Goal: Task Accomplishment & Management: Manage account settings

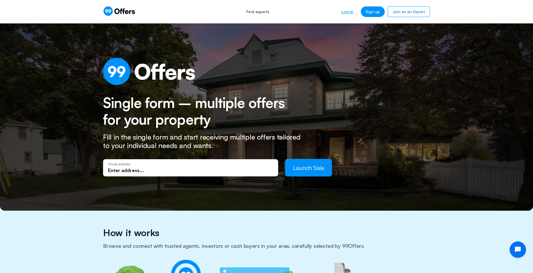
click at [354, 12] on link "Log in" at bounding box center [347, 11] width 21 height 11
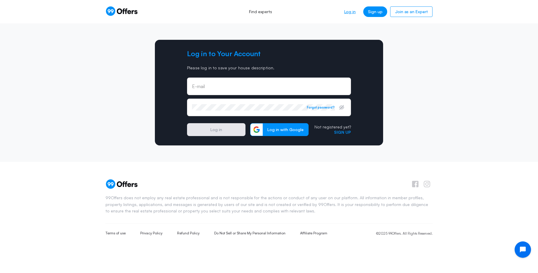
type input "[PERSON_NAME][EMAIL_ADDRESS][DOMAIN_NAME]"
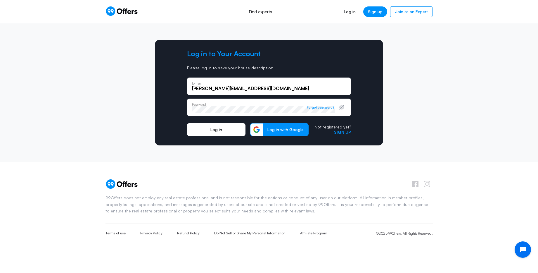
click at [219, 126] on button "Log in" at bounding box center [216, 129] width 58 height 13
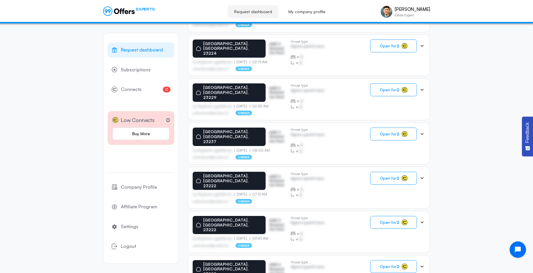
scroll to position [317, 0]
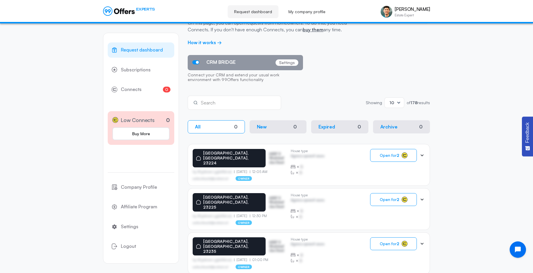
scroll to position [0, 0]
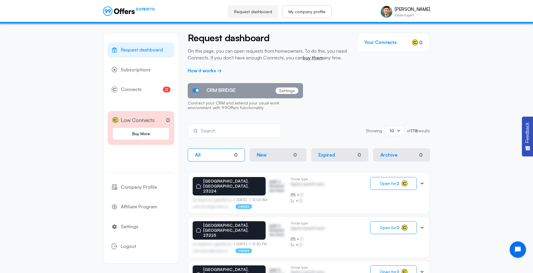
click at [312, 14] on link "My company profile" at bounding box center [307, 11] width 50 height 13
click at [313, 12] on link "My company profile" at bounding box center [307, 11] width 50 height 13
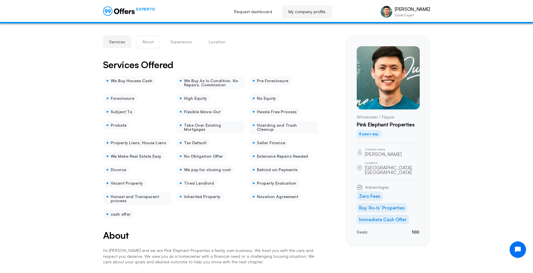
click at [152, 41] on button "About" at bounding box center [148, 41] width 24 height 13
click at [269, 12] on link "Request dashboard" at bounding box center [253, 11] width 51 height 13
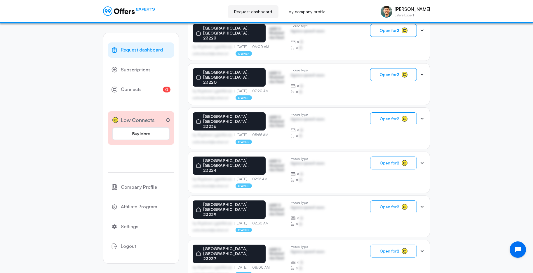
scroll to position [317, 0]
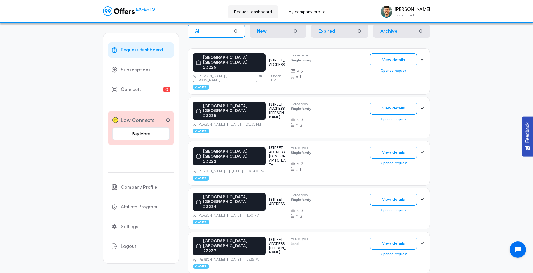
scroll to position [53, 0]
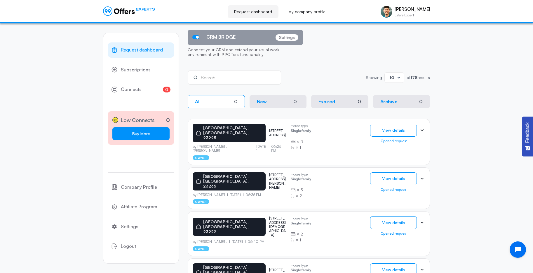
click at [144, 132] on link "Buy More" at bounding box center [140, 133] width 57 height 13
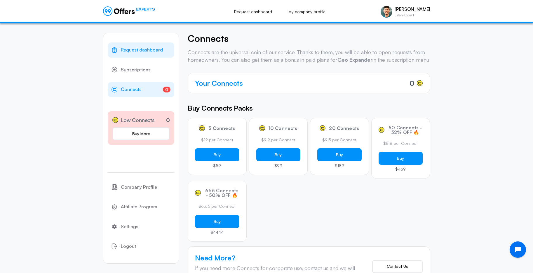
click at [143, 54] on link "Request dashboard" at bounding box center [141, 49] width 67 height 15
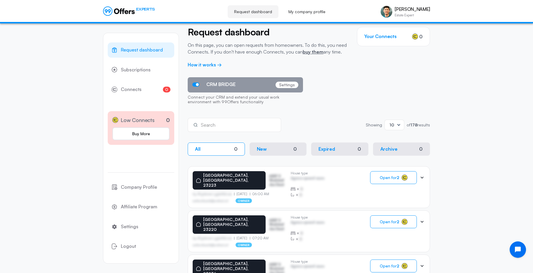
scroll to position [317, 0]
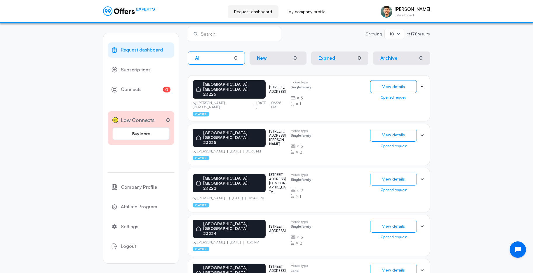
scroll to position [70, 0]
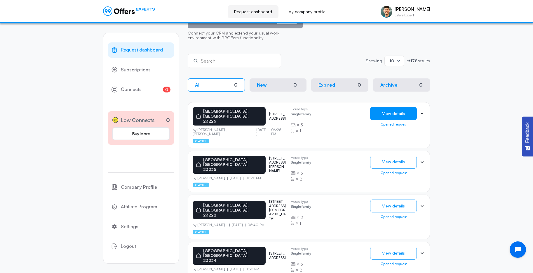
click at [391, 115] on button "View details" at bounding box center [393, 113] width 47 height 13
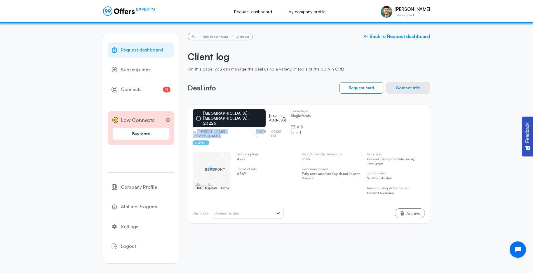
drag, startPoint x: 196, startPoint y: 122, endPoint x: 231, endPoint y: 123, distance: 34.8
click at [231, 129] on div "by [PERSON_NAME] , [PERSON_NAME] [DATE] 06:25 PM" at bounding box center [239, 133] width 93 height 8
click at [240, 132] on div "[GEOGRAPHIC_DATA], [GEOGRAPHIC_DATA], 23225 [STREET_ADDRESS] by [PERSON_NAME] ,…" at bounding box center [239, 127] width 93 height 36
drag, startPoint x: 223, startPoint y: 122, endPoint x: 254, endPoint y: 122, distance: 30.4
click at [254, 129] on div "by [PERSON_NAME] , [PERSON_NAME] [DATE] 06:25 PM" at bounding box center [239, 133] width 93 height 8
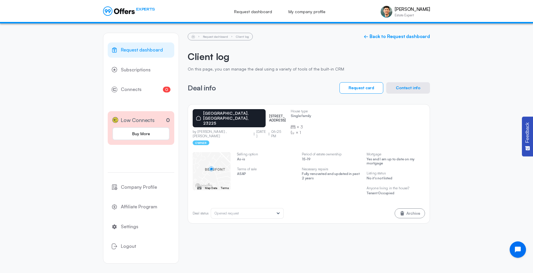
click at [269, 129] on p "06:25 PM" at bounding box center [277, 133] width 17 height 8
click at [412, 88] on button "Contact info" at bounding box center [408, 87] width 44 height 11
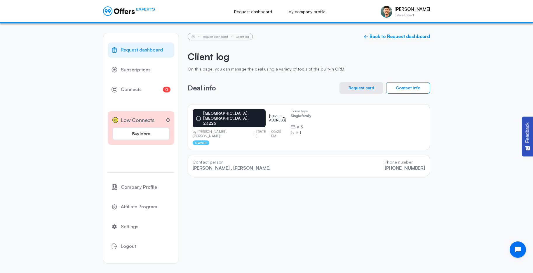
click at [359, 89] on button "Request card" at bounding box center [362, 87] width 44 height 11
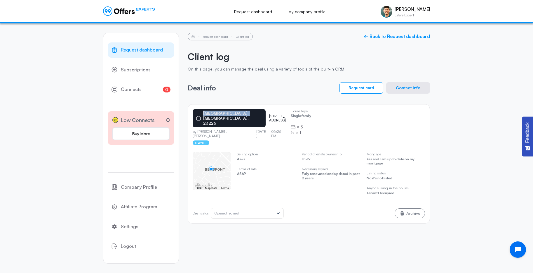
drag, startPoint x: 202, startPoint y: 114, endPoint x: 244, endPoint y: 114, distance: 42.6
click at [244, 114] on div "[GEOGRAPHIC_DATA], [GEOGRAPHIC_DATA], 23225" at bounding box center [229, 118] width 73 height 18
click at [383, 34] on link "← Back to Request dashboard" at bounding box center [397, 37] width 66 height 6
